Goal: Find specific page/section: Find specific page/section

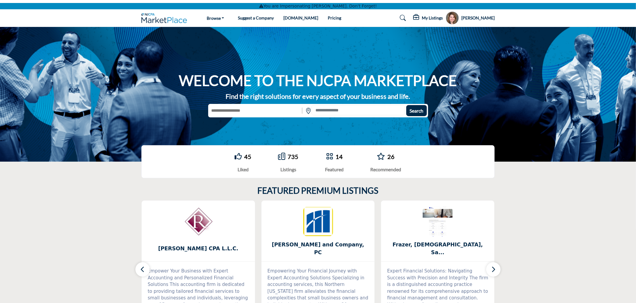
click at [442, 16] on h5 "My Listings" at bounding box center [432, 17] width 21 height 5
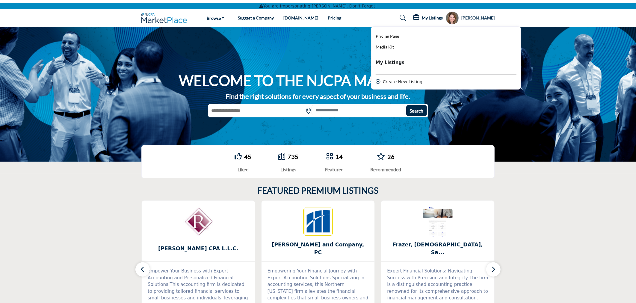
click at [247, 109] on input "text" at bounding box center [254, 110] width 93 height 11
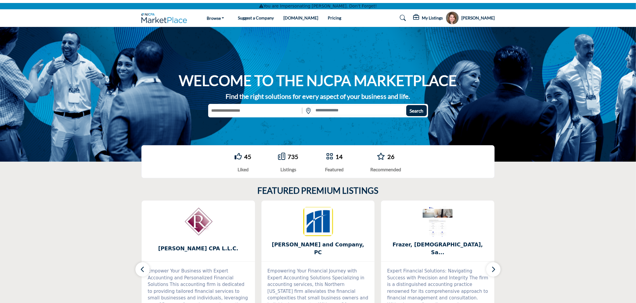
type input "********"
click at [406, 105] on button "Search" at bounding box center [416, 110] width 21 height 11
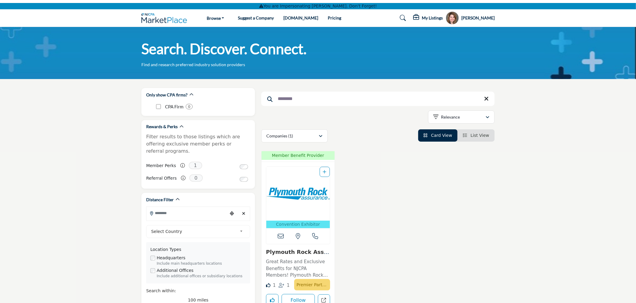
click at [294, 191] on img "Open Listing in new tab" at bounding box center [297, 194] width 63 height 54
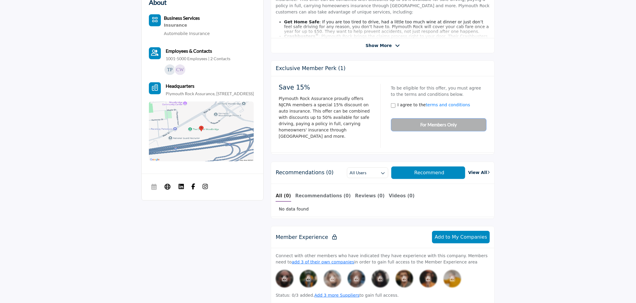
scroll to position [233, 0]
drag, startPoint x: 581, startPoint y: 61, endPoint x: 376, endPoint y: 5, distance: 213.2
click at [581, 61] on section "1 Likes 1" at bounding box center [318, 270] width 636 height 661
